Goal: Task Accomplishment & Management: Manage account settings

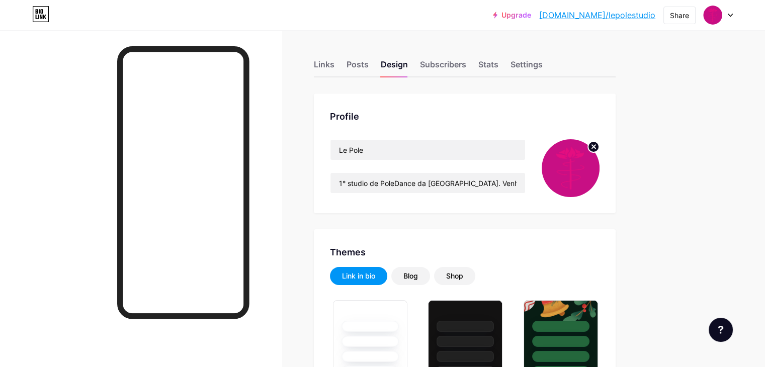
click at [600, 171] on img at bounding box center [571, 168] width 58 height 58
click at [600, 168] on img at bounding box center [571, 168] width 58 height 58
click at [599, 151] on circle at bounding box center [593, 146] width 11 height 11
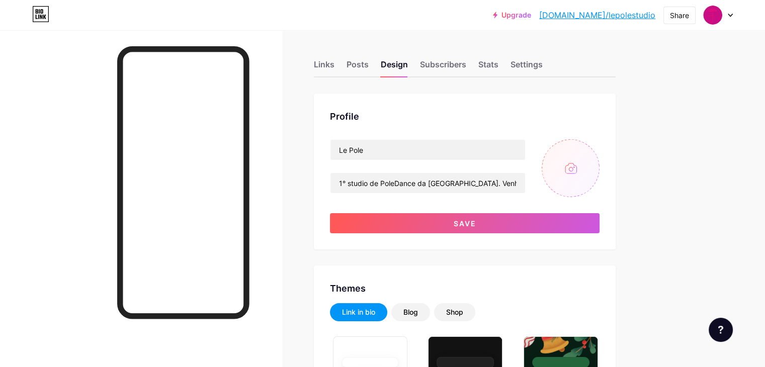
click at [600, 166] on input "file" at bounding box center [571, 168] width 58 height 58
type input "C:\fakepath\logos fundos_Prancheta 1.png"
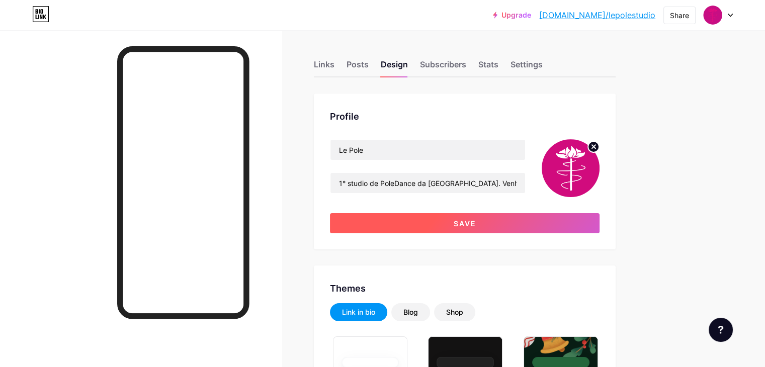
click at [581, 219] on button "Save" at bounding box center [465, 223] width 270 height 20
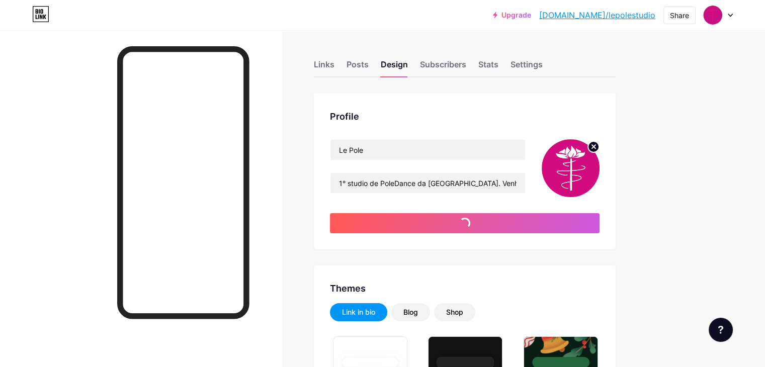
type input "#c80e83"
type input "#000000"
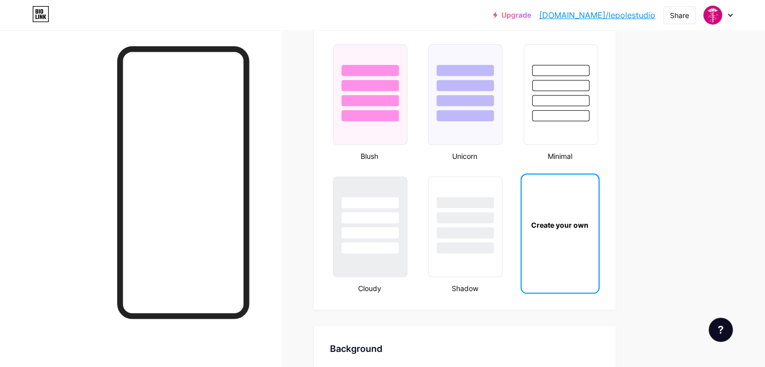
scroll to position [1060, 0]
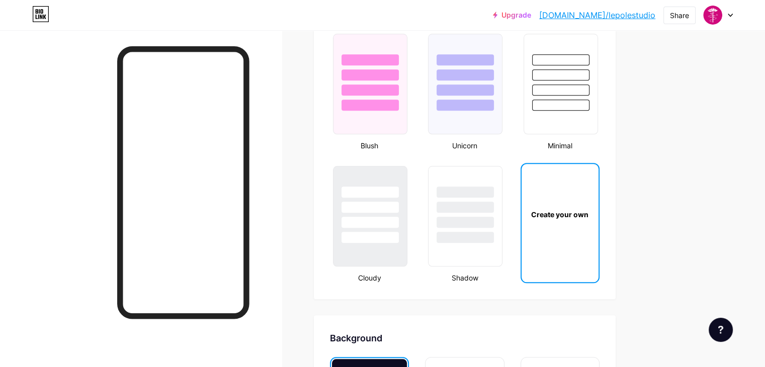
click at [597, 210] on div "Create your own" at bounding box center [559, 214] width 73 height 11
type input "#c80e83"
type input "#000000"
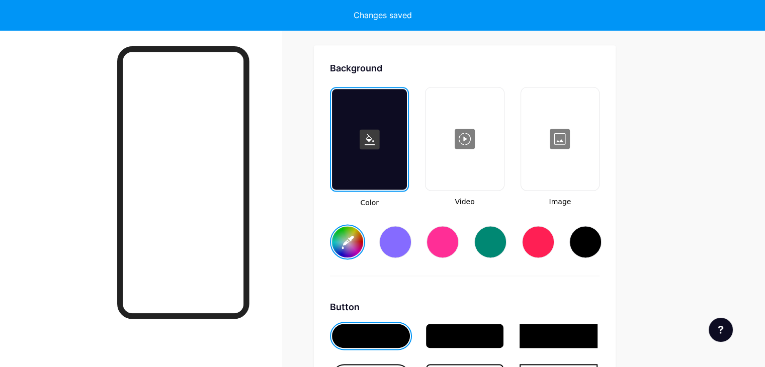
scroll to position [1332, 0]
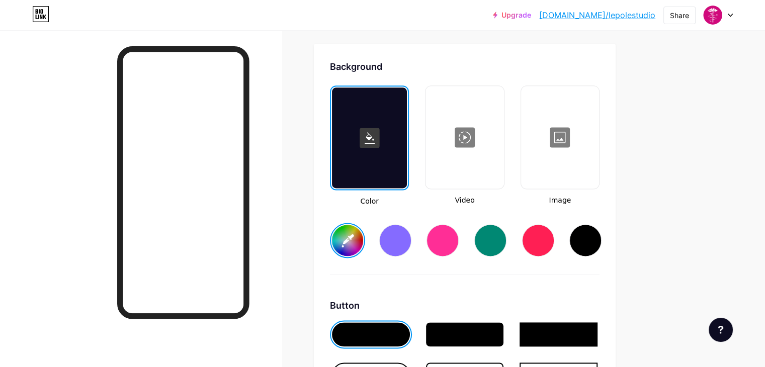
click at [363, 238] on input "#c80e83" at bounding box center [347, 240] width 31 height 31
type input "#d00a7c"
type input "#000000"
type input "#d00a7c"
type input "#000000"
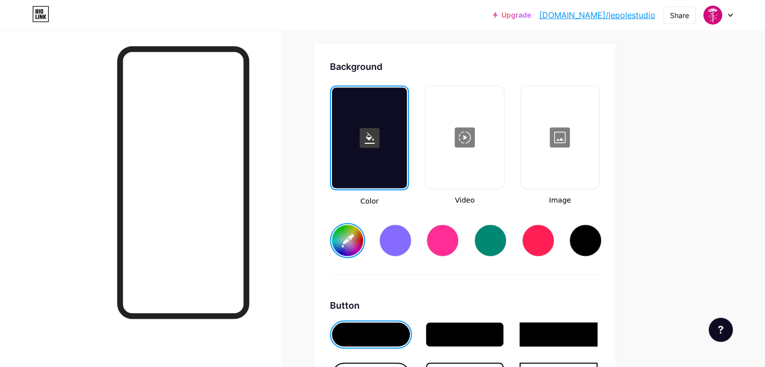
type input "#d00a7c"
type input "#000000"
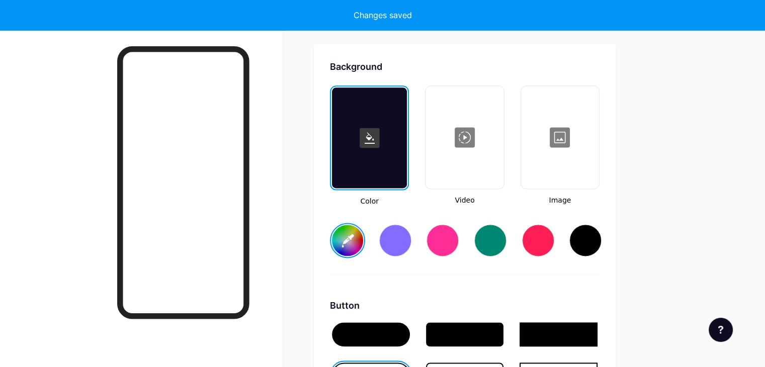
type input "#d00a7c"
type input "#000000"
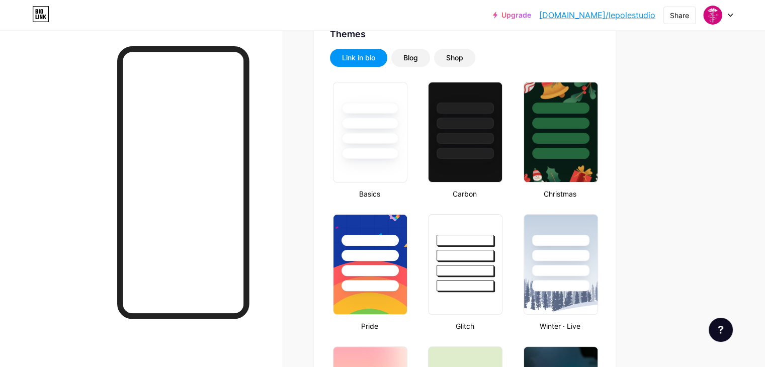
scroll to position [0, 0]
